Goal: Navigation & Orientation: Find specific page/section

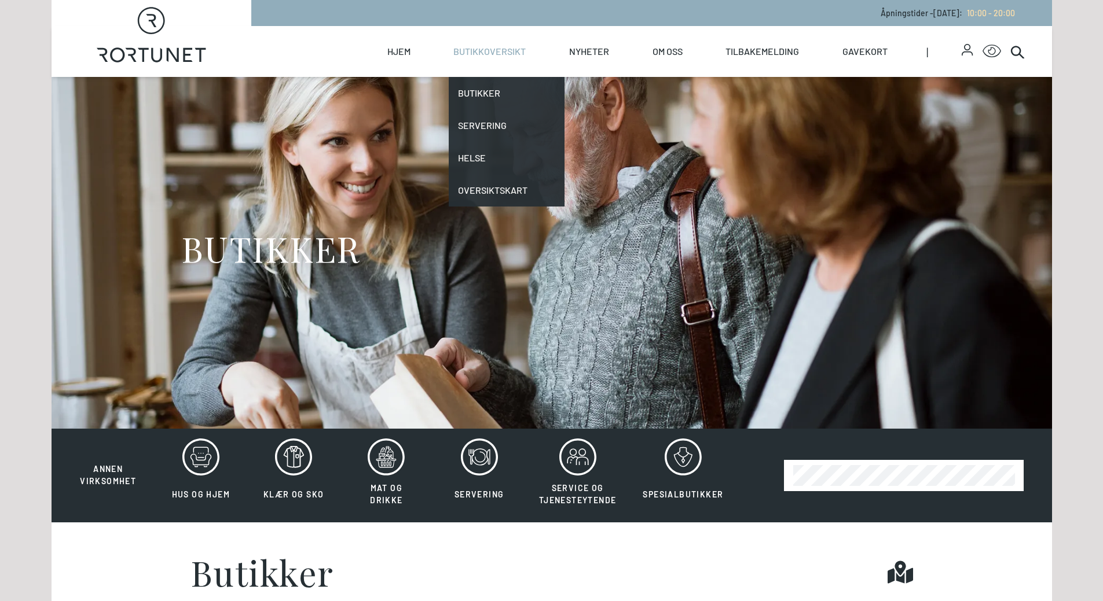
click at [501, 52] on link "Butikkoversikt" at bounding box center [489, 51] width 72 height 51
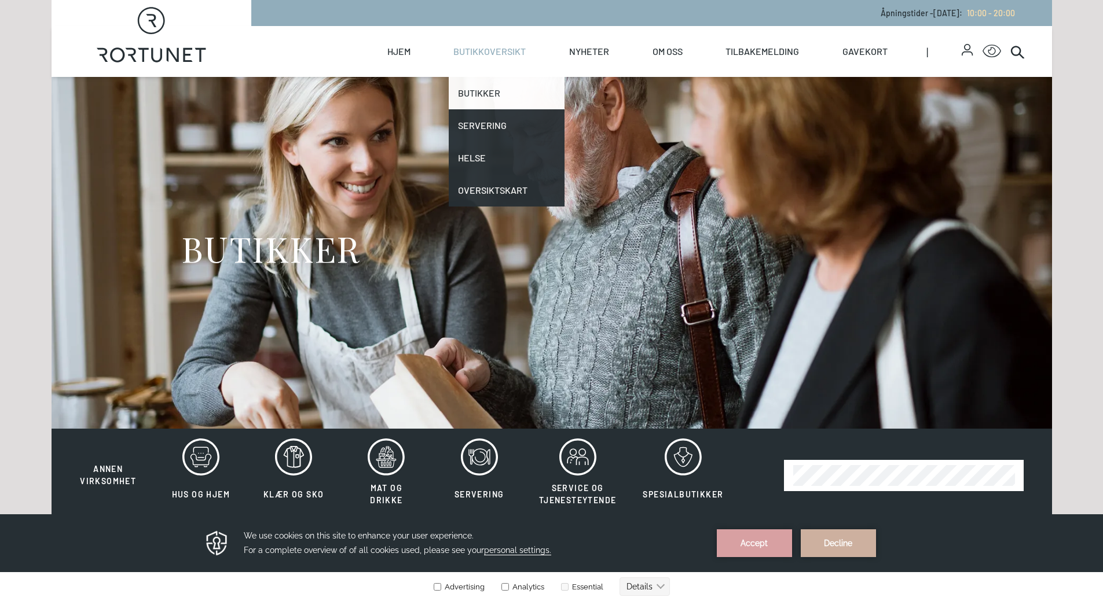
click at [484, 94] on link "Butikker" at bounding box center [507, 93] width 116 height 32
click at [484, 91] on link "Butikker" at bounding box center [507, 93] width 116 height 32
click at [473, 93] on link "Butikker" at bounding box center [507, 93] width 116 height 32
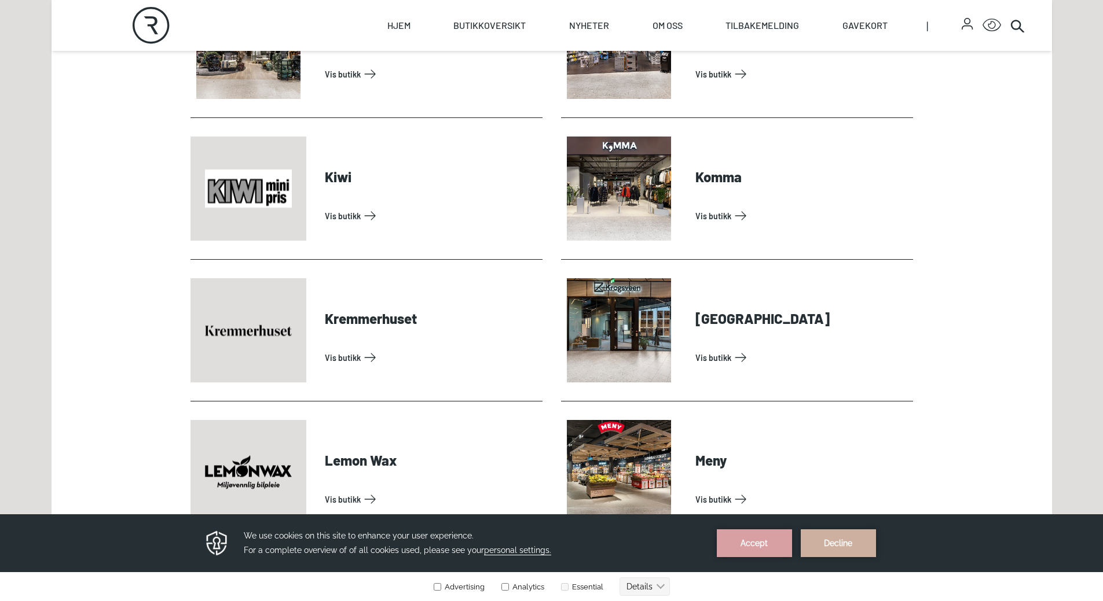
scroll to position [1852, 0]
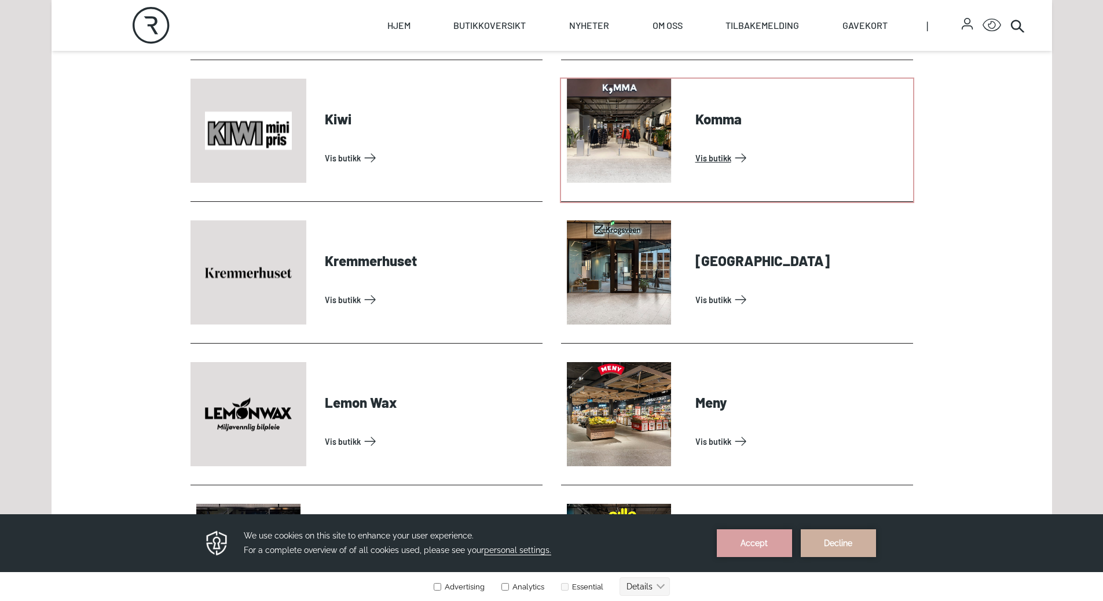
click at [717, 149] on link "Vis butikk" at bounding box center [801, 158] width 213 height 19
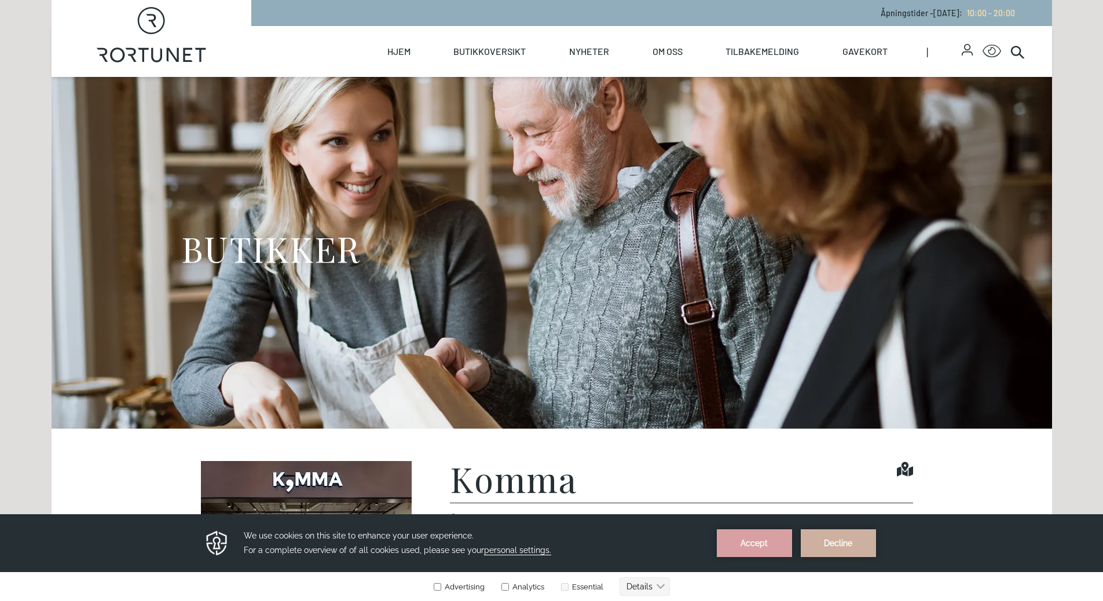
scroll to position [289, 0]
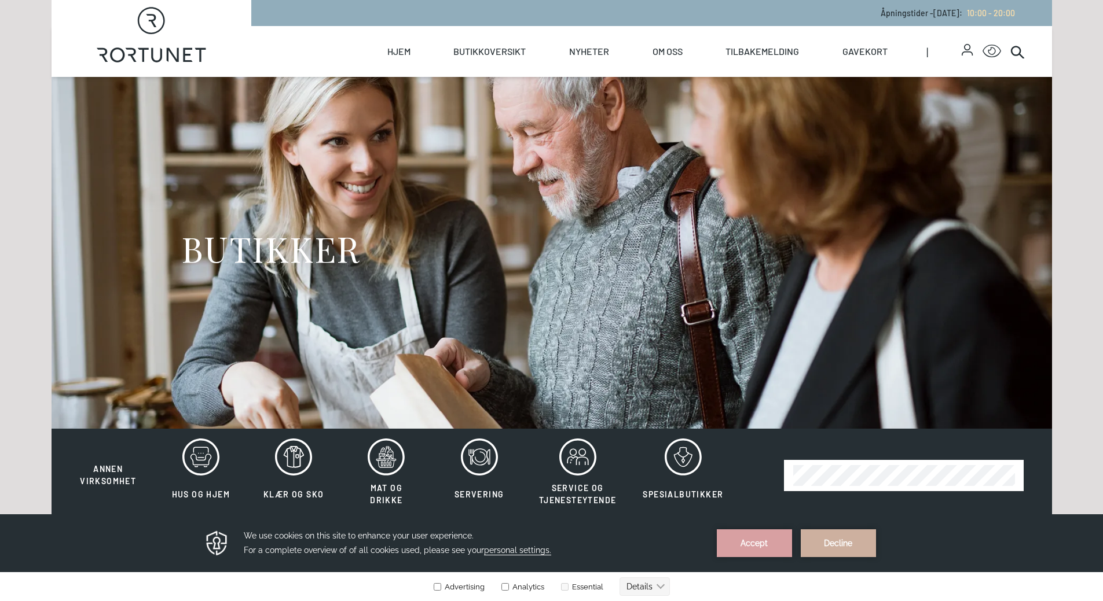
scroll to position [58, 0]
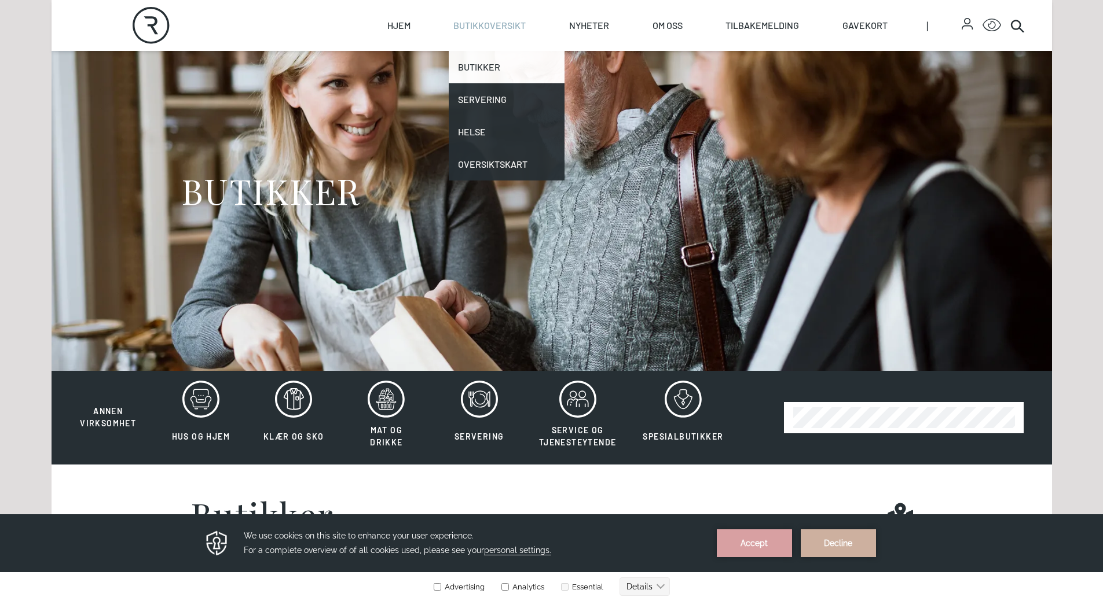
click at [490, 70] on link "Butikker" at bounding box center [507, 67] width 116 height 32
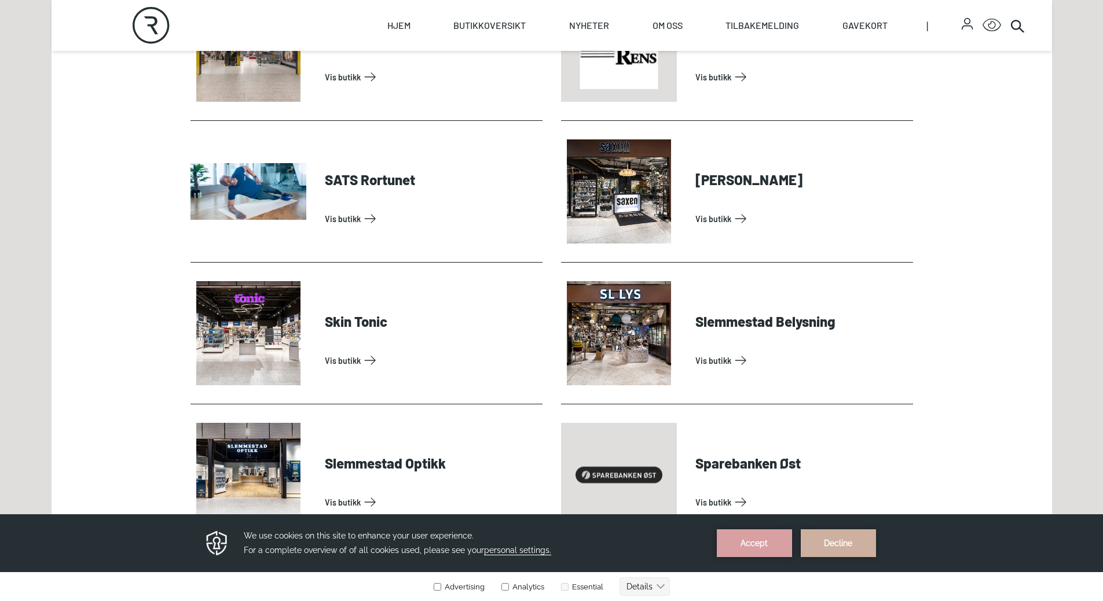
scroll to position [3010, 0]
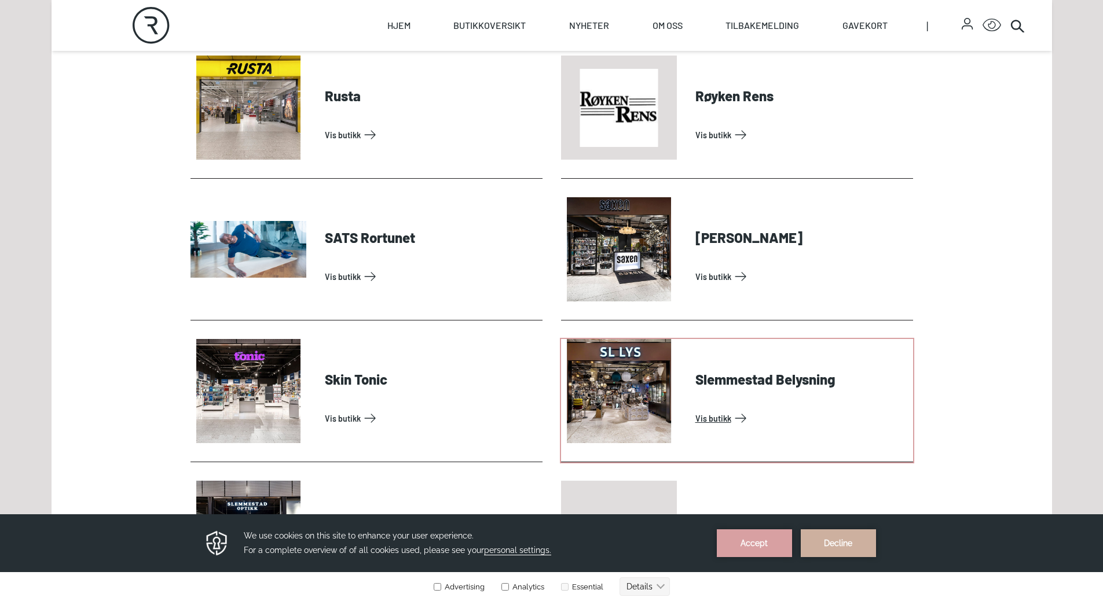
click at [695, 409] on link "Vis butikk" at bounding box center [801, 418] width 213 height 19
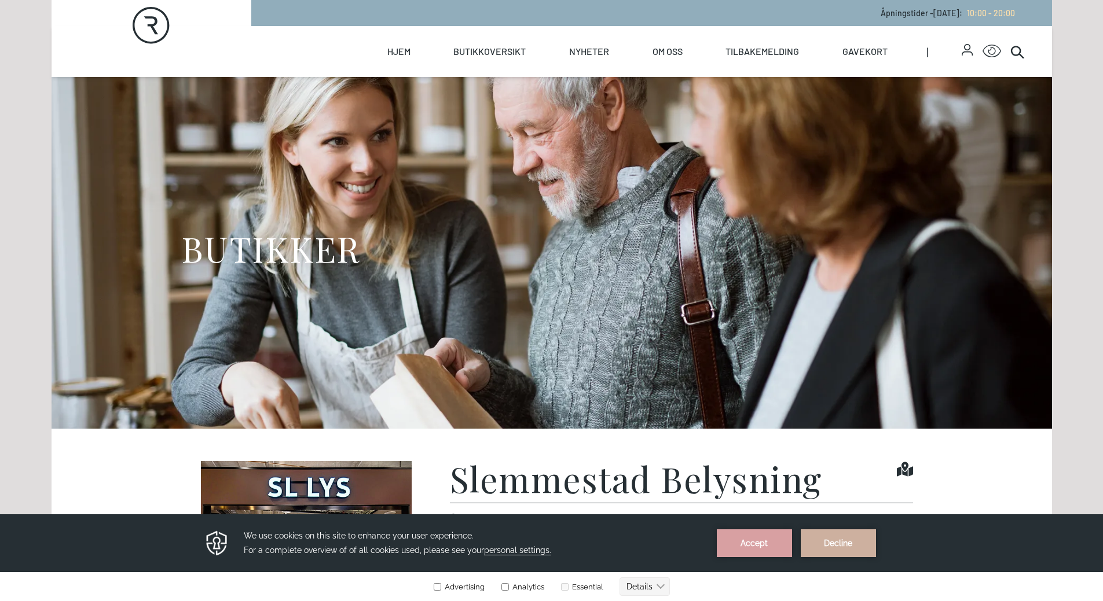
scroll to position [289, 0]
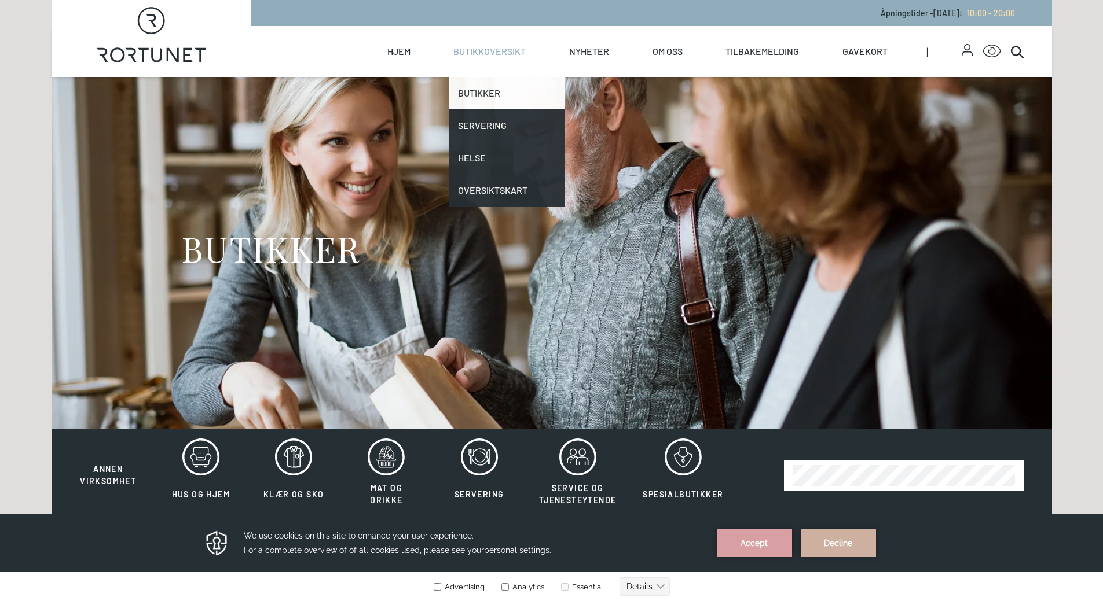
click at [479, 91] on link "Butikker" at bounding box center [507, 93] width 116 height 32
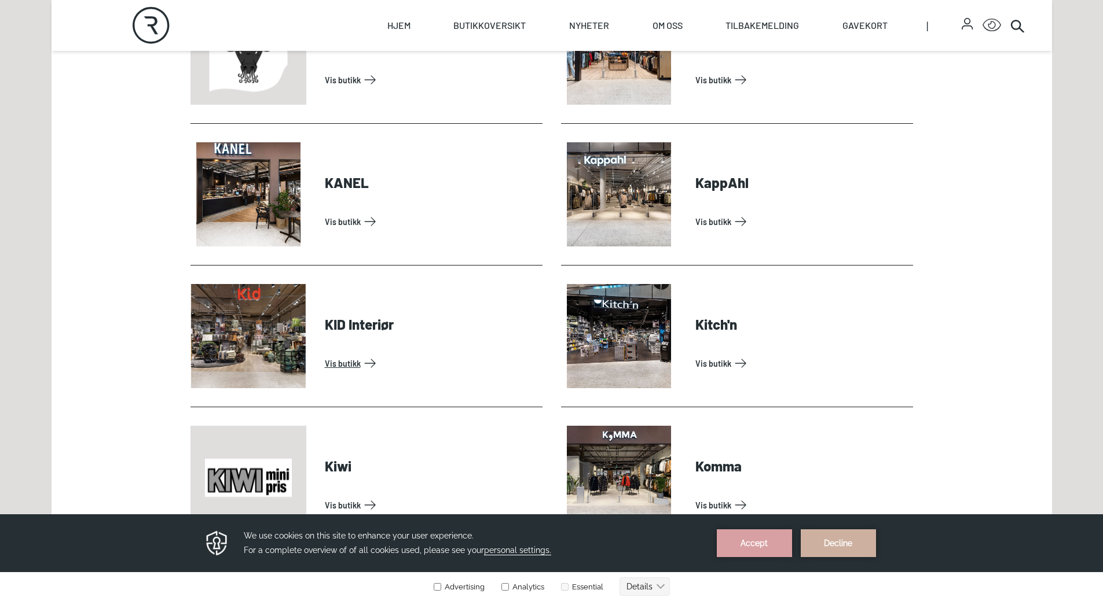
scroll to position [1621, 0]
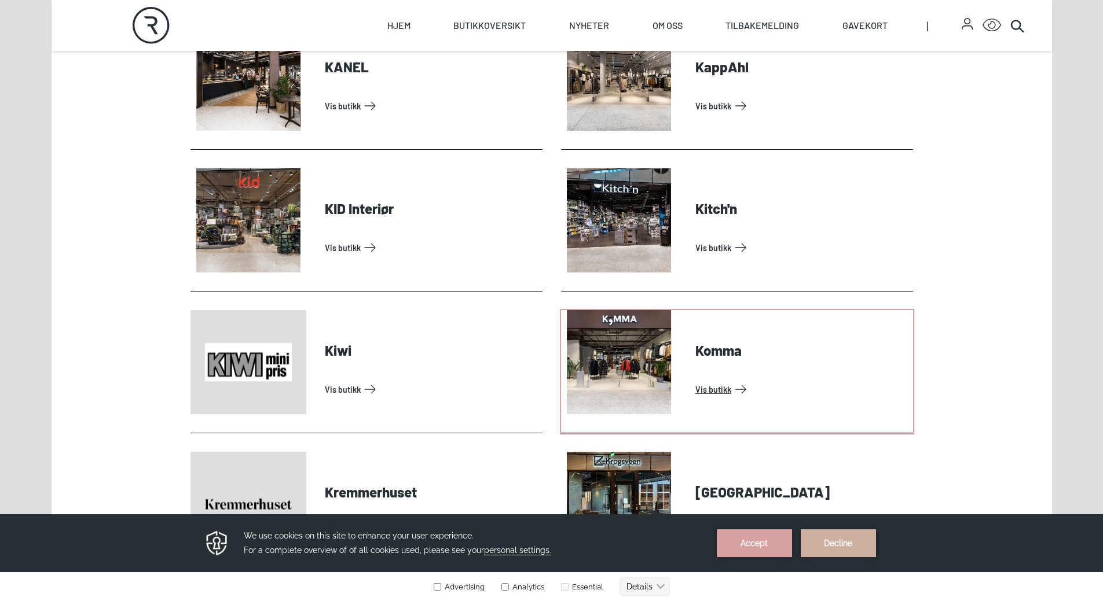
click at [717, 380] on link "Vis butikk" at bounding box center [801, 389] width 213 height 19
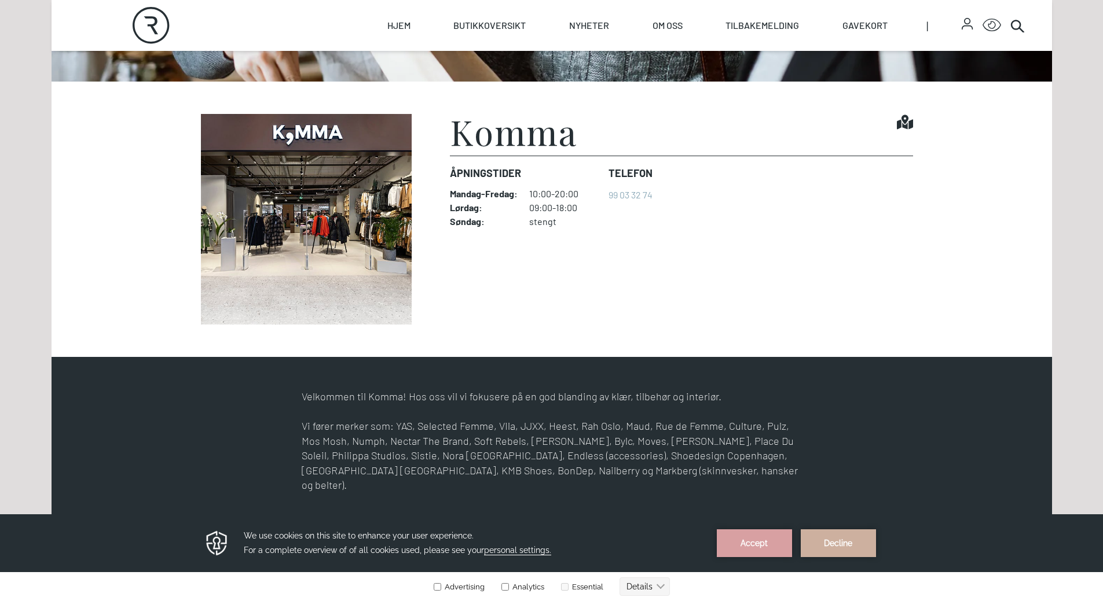
scroll to position [289, 0]
